Goal: Information Seeking & Learning: Learn about a topic

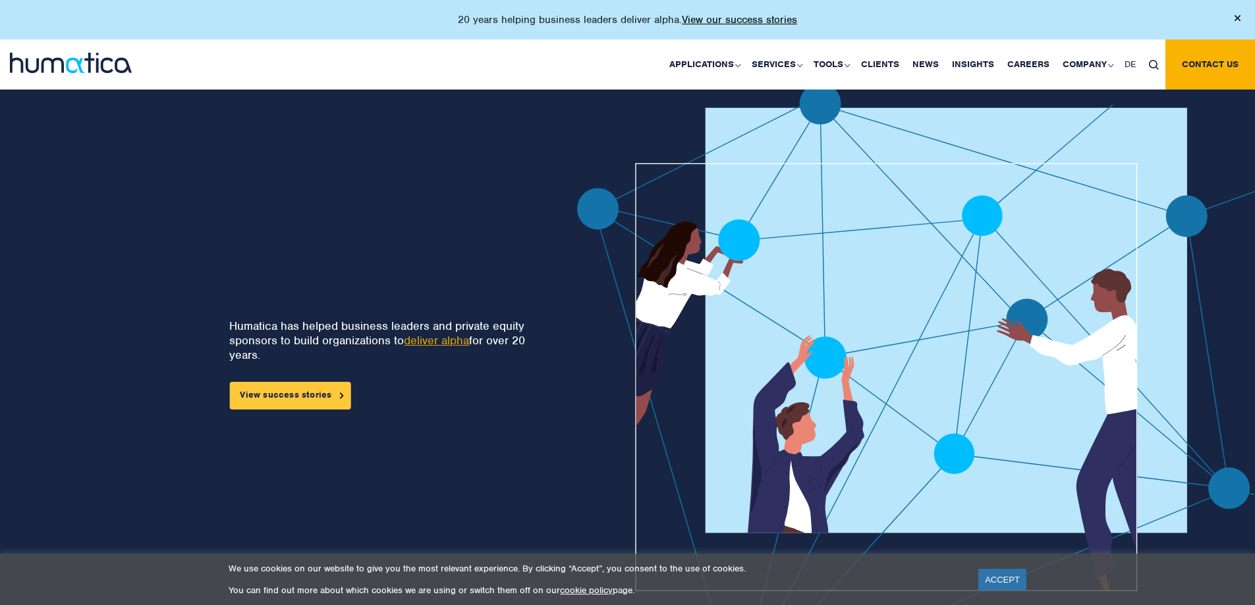
click at [294, 392] on link "View success stories" at bounding box center [289, 396] width 121 height 28
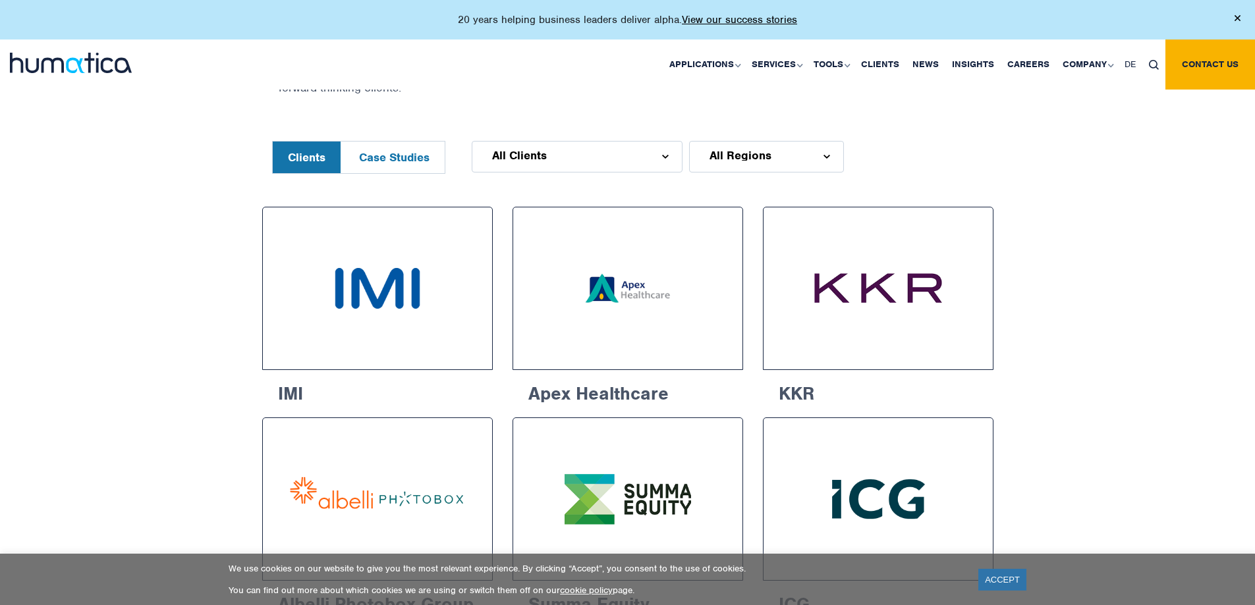
scroll to position [639, 0]
